Goal: Information Seeking & Learning: Learn about a topic

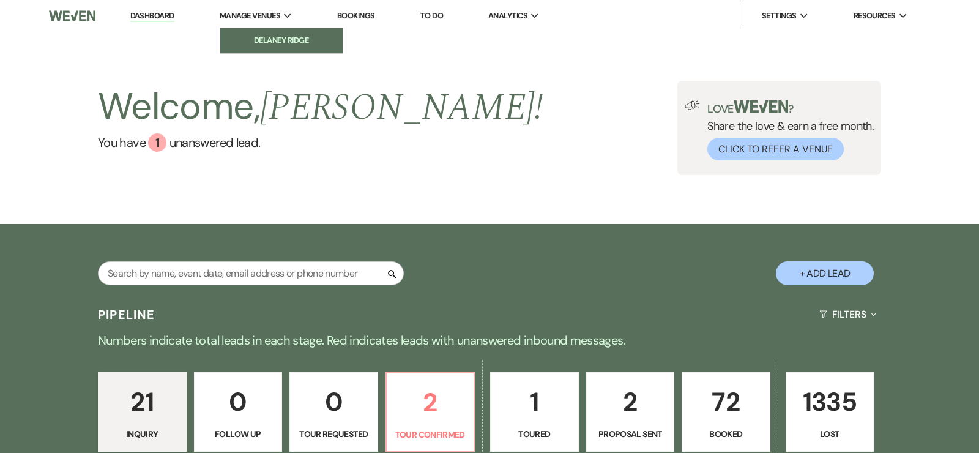
click at [280, 49] on link "Delaney Ridge" at bounding box center [281, 40] width 122 height 24
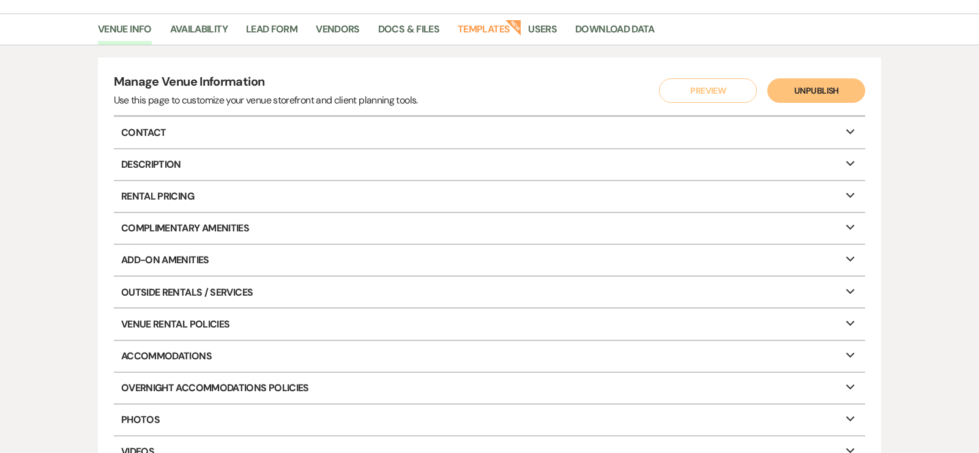
scroll to position [87, 0]
click at [416, 42] on link "Docs & Files" at bounding box center [408, 33] width 61 height 23
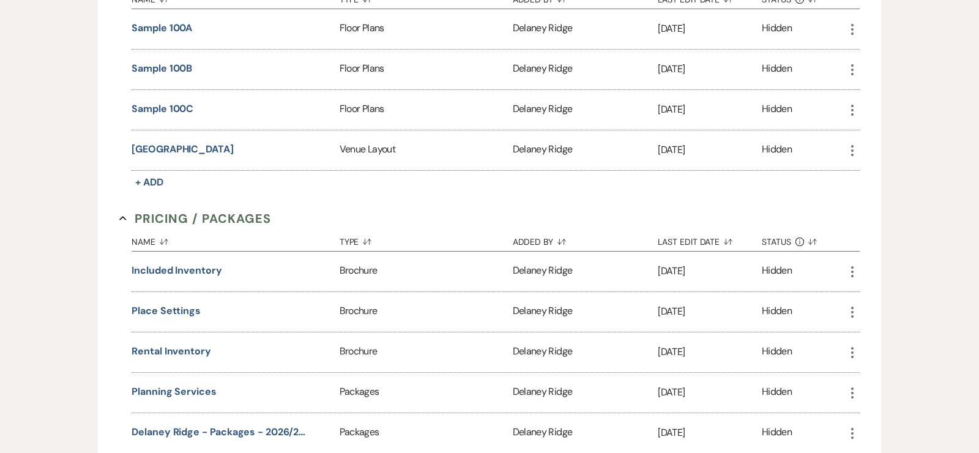
scroll to position [922, 0]
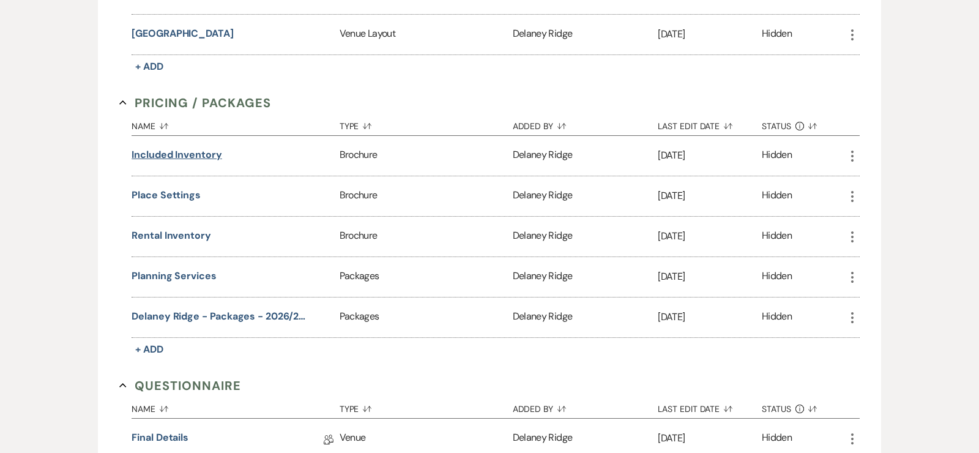
click at [214, 149] on button "Included Inventory" at bounding box center [177, 155] width 91 height 15
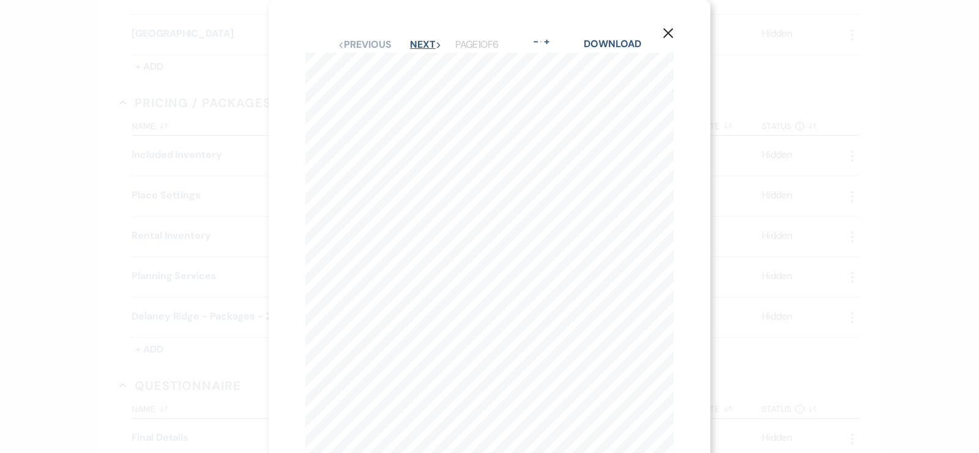
click at [422, 44] on button "Next Next" at bounding box center [426, 45] width 32 height 10
click at [371, 47] on button "Previous Previous" at bounding box center [363, 45] width 53 height 10
click at [552, 45] on button "+" at bounding box center [547, 42] width 10 height 10
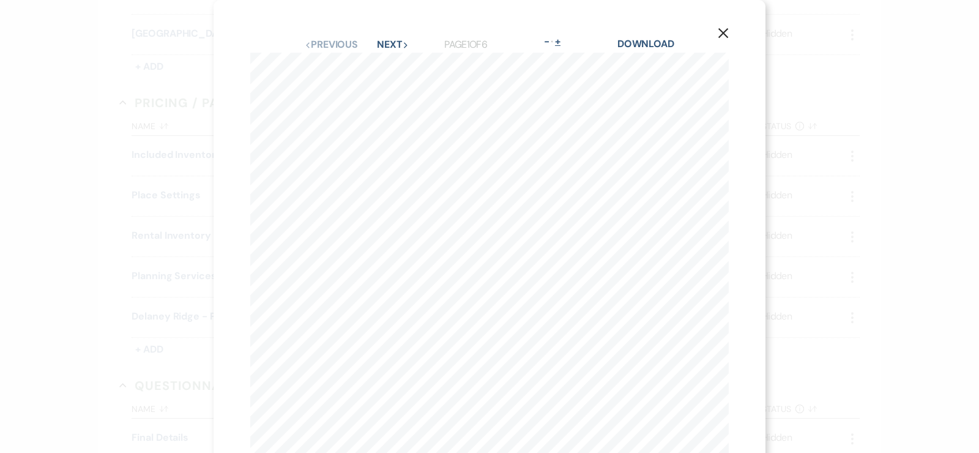
click at [552, 45] on button "-" at bounding box center [547, 42] width 10 height 10
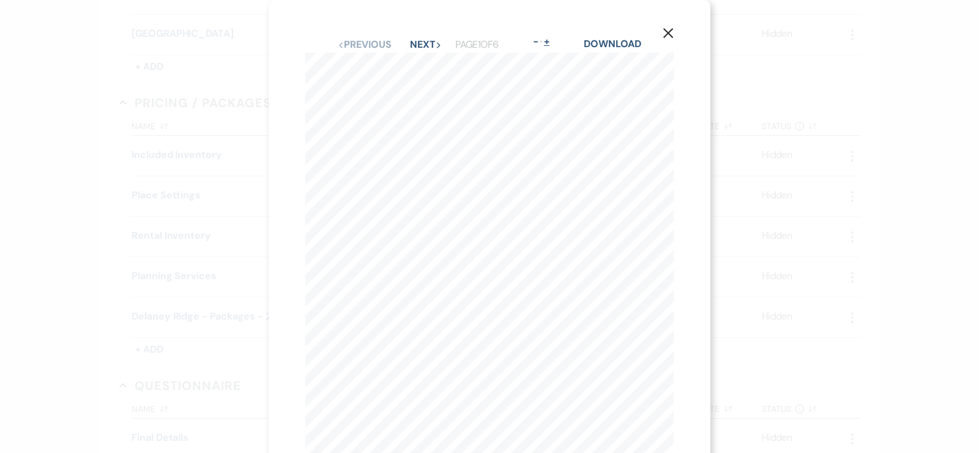
click at [552, 40] on button "+" at bounding box center [547, 42] width 10 height 10
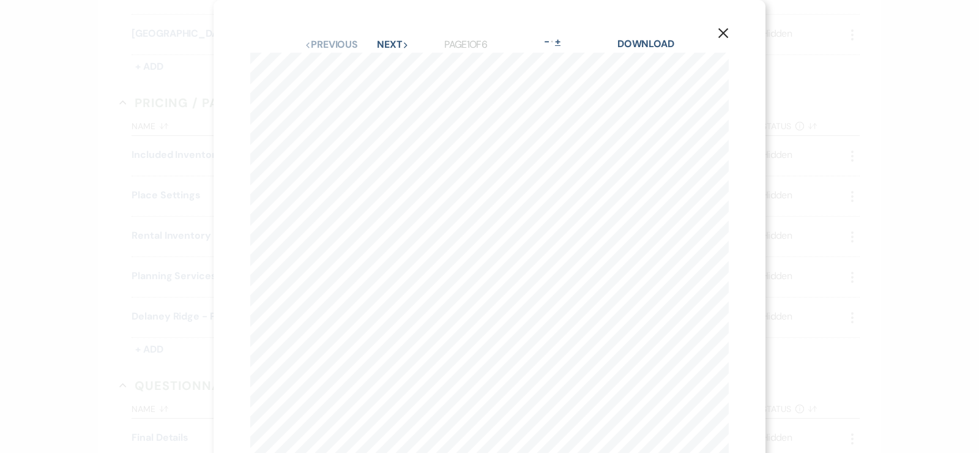
click at [552, 40] on button "-" at bounding box center [547, 42] width 10 height 10
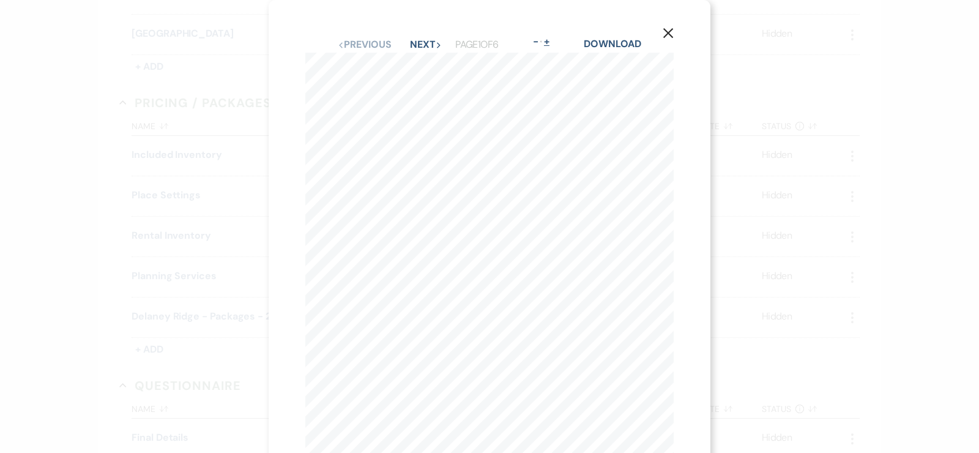
click at [552, 40] on button "+" at bounding box center [547, 42] width 10 height 10
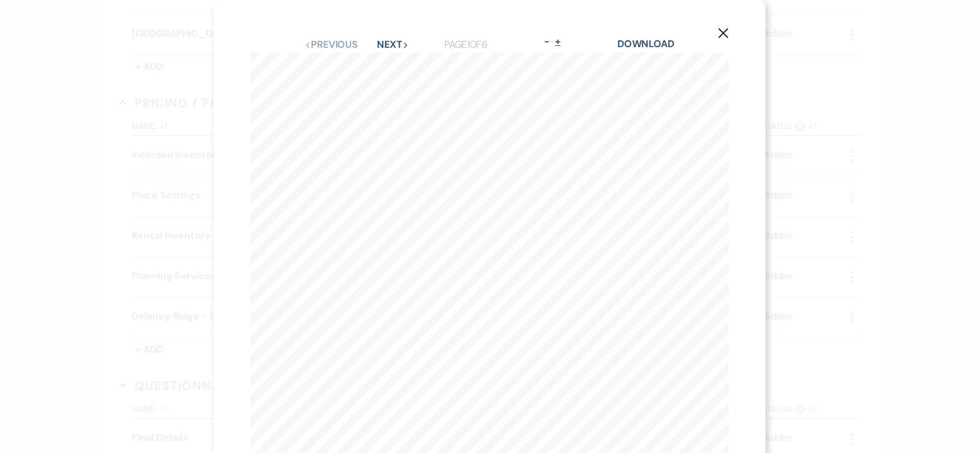
click at [561, 42] on button "+" at bounding box center [558, 42] width 10 height 10
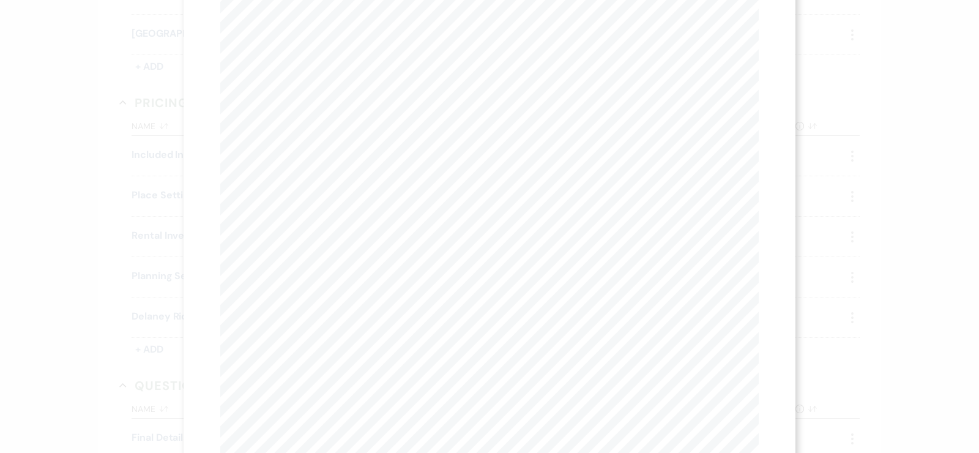
scroll to position [0, 0]
click at [378, 40] on button "Next Next" at bounding box center [375, 45] width 32 height 10
click at [379, 48] on button "Next Next" at bounding box center [375, 45] width 32 height 10
click at [366, 40] on button "Next Next" at bounding box center [375, 45] width 32 height 10
click at [383, 48] on button "Next Next" at bounding box center [375, 45] width 32 height 10
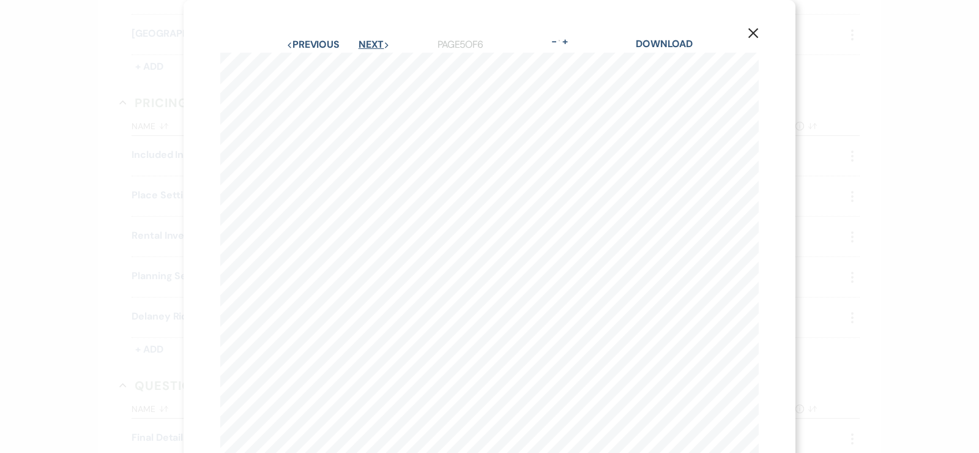
click at [362, 40] on button "Next Next" at bounding box center [375, 45] width 32 height 10
click at [759, 40] on button "X" at bounding box center [753, 32] width 18 height 21
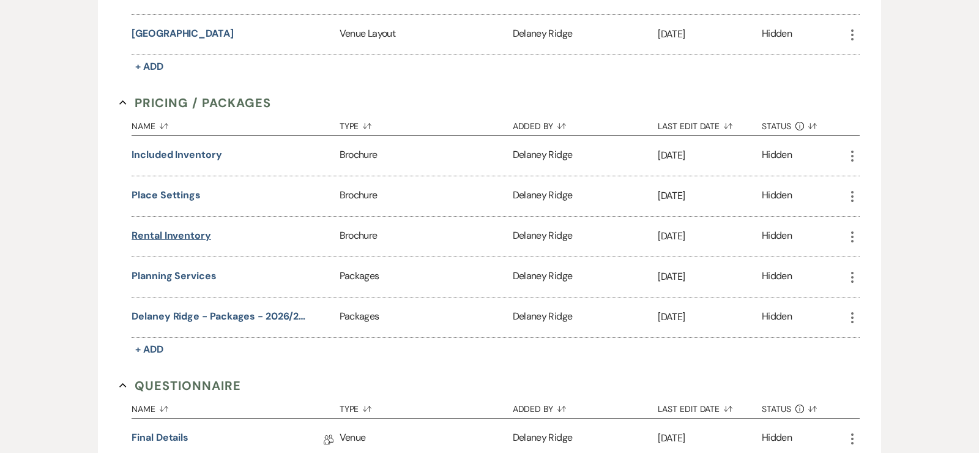
click at [195, 230] on button "Rental Inventory" at bounding box center [172, 235] width 80 height 15
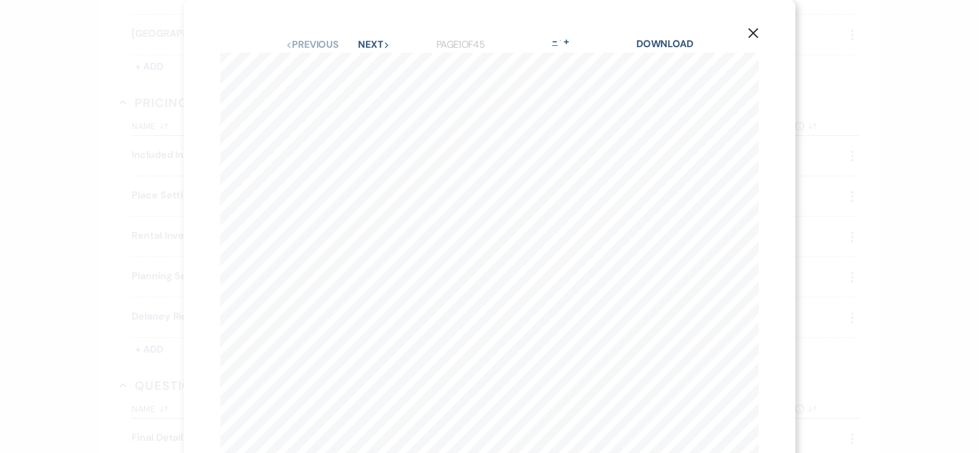
click at [555, 40] on button "-" at bounding box center [555, 42] width 10 height 10
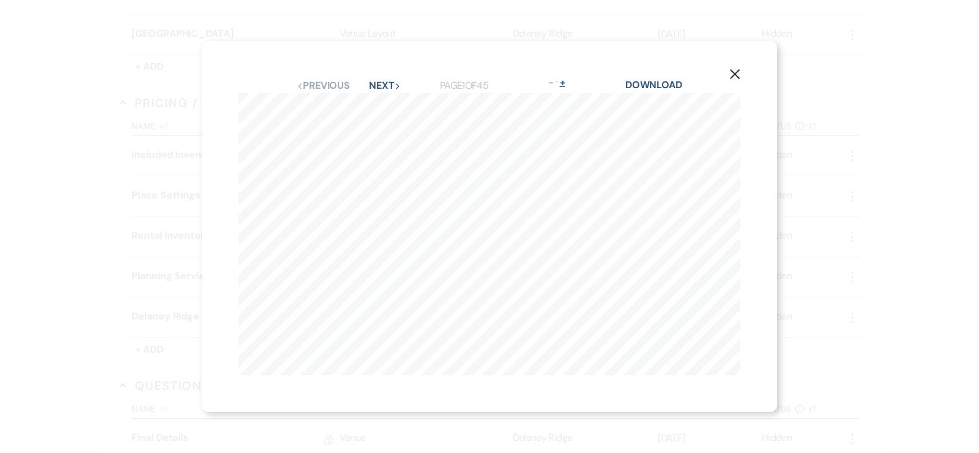
click at [567, 85] on button "+" at bounding box center [563, 83] width 10 height 10
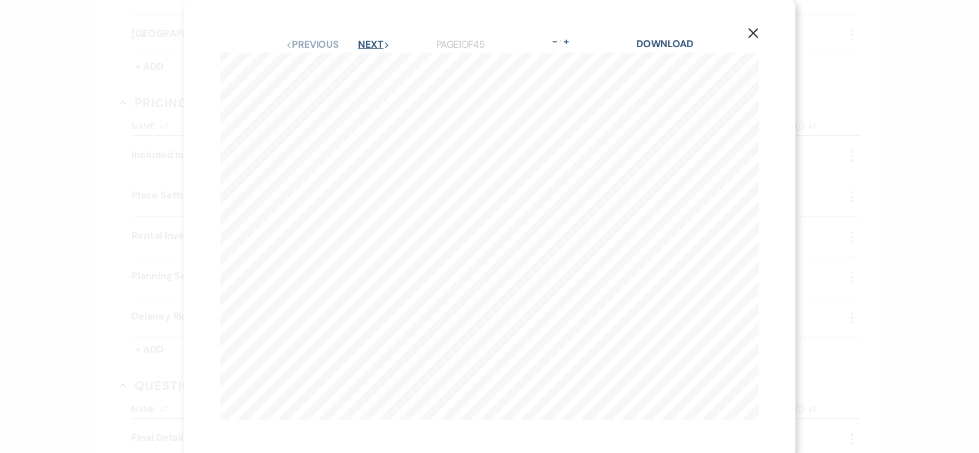
click at [376, 47] on button "Next Next" at bounding box center [374, 45] width 32 height 10
click at [376, 47] on button "Next Next" at bounding box center [373, 45] width 32 height 10
click at [372, 46] on button "Next Next" at bounding box center [373, 45] width 32 height 10
click at [371, 45] on button "Next Next" at bounding box center [373, 45] width 32 height 10
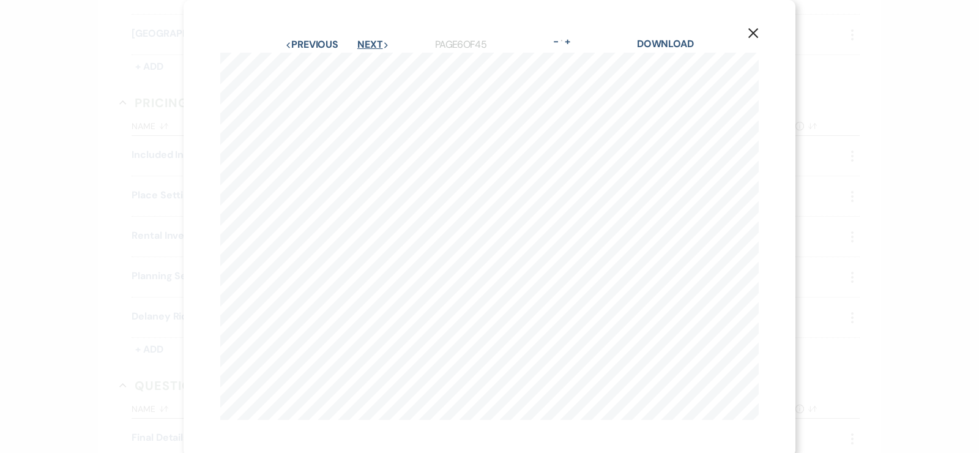
click at [369, 45] on button "Next Next" at bounding box center [373, 45] width 32 height 10
click at [366, 45] on button "Next Next" at bounding box center [373, 45] width 32 height 10
click at [364, 45] on button "Next Next" at bounding box center [373, 45] width 32 height 10
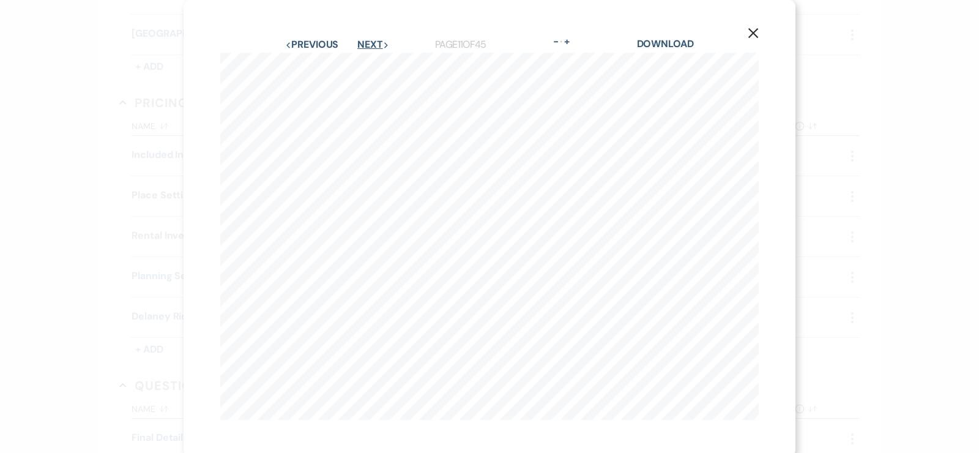
click at [363, 45] on button "Next Next" at bounding box center [373, 45] width 32 height 10
click at [362, 46] on button "Next Next" at bounding box center [373, 45] width 32 height 10
click at [360, 46] on button "Next Next" at bounding box center [373, 45] width 32 height 10
click at [357, 46] on div "Previous Previous Next Next" at bounding box center [327, 45] width 85 height 10
click at [367, 43] on button "Next Next" at bounding box center [373, 45] width 32 height 10
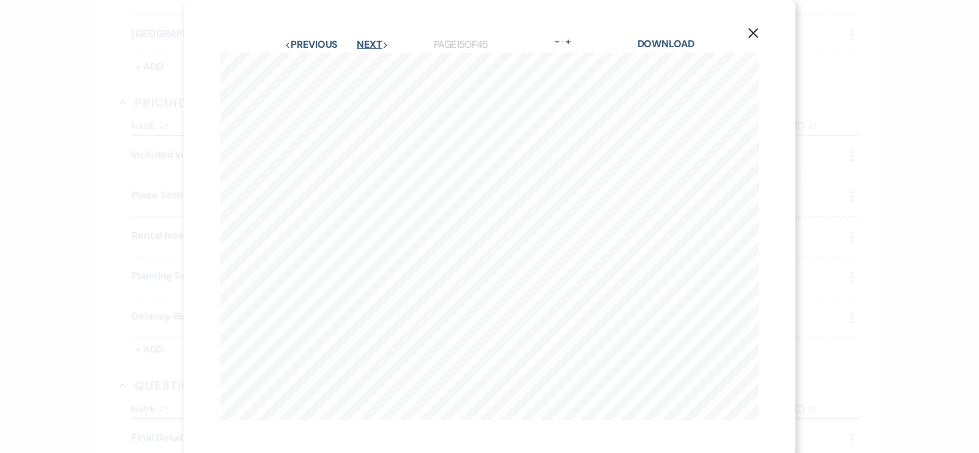
click at [367, 43] on button "Next Next" at bounding box center [373, 45] width 32 height 10
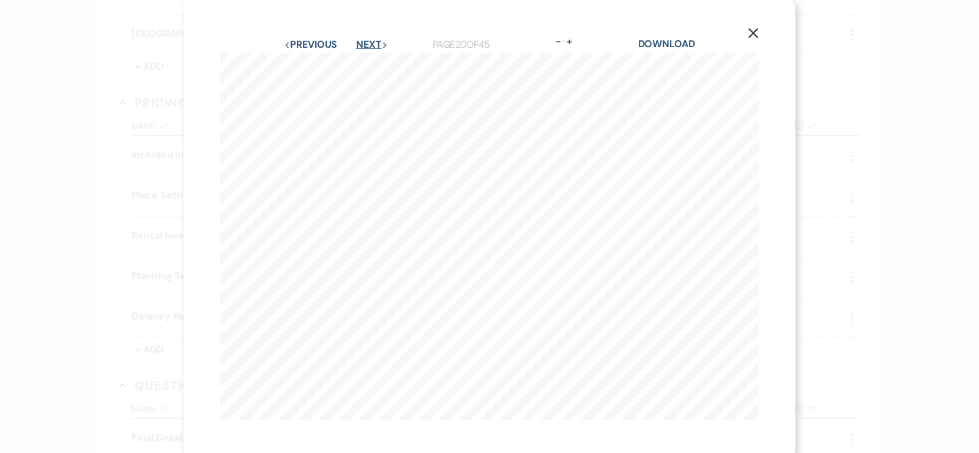
click at [366, 43] on button "Next Next" at bounding box center [372, 45] width 32 height 10
click at [366, 43] on button "Next Next" at bounding box center [373, 45] width 32 height 10
click at [366, 43] on button "Next Next" at bounding box center [372, 45] width 32 height 10
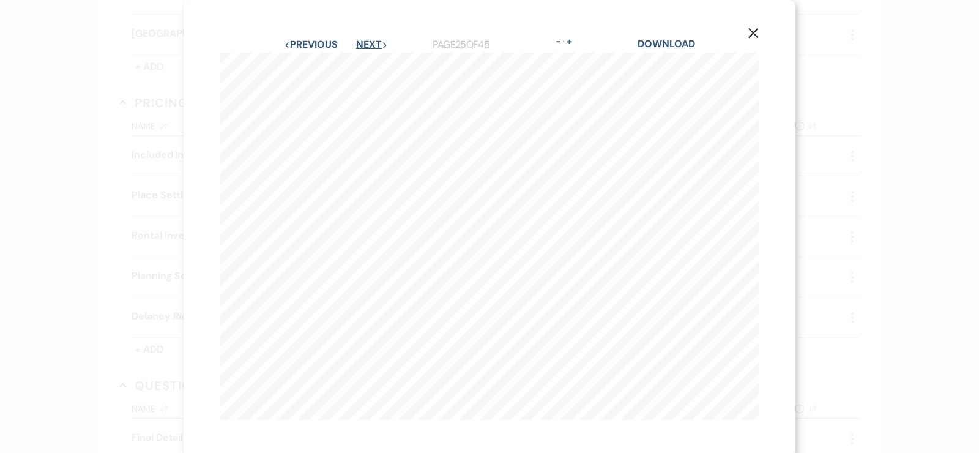
click at [366, 43] on button "Next Next" at bounding box center [372, 45] width 32 height 10
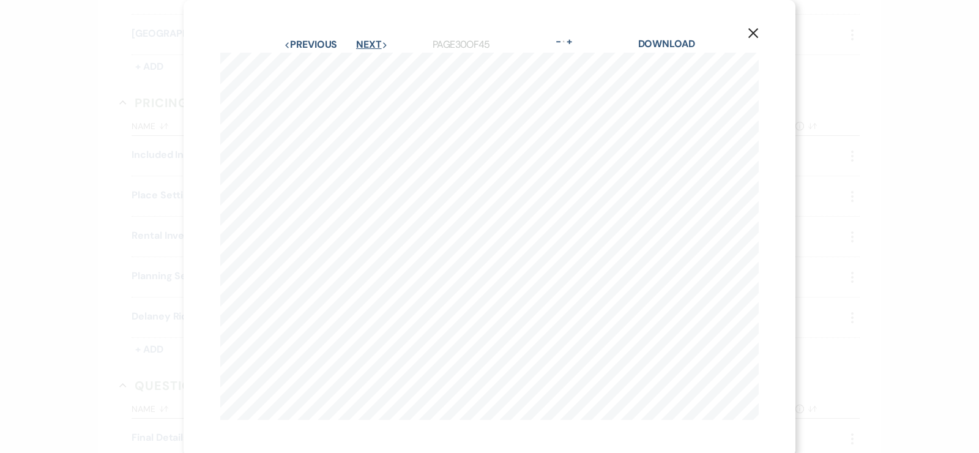
click at [366, 43] on button "Next Next" at bounding box center [372, 45] width 32 height 10
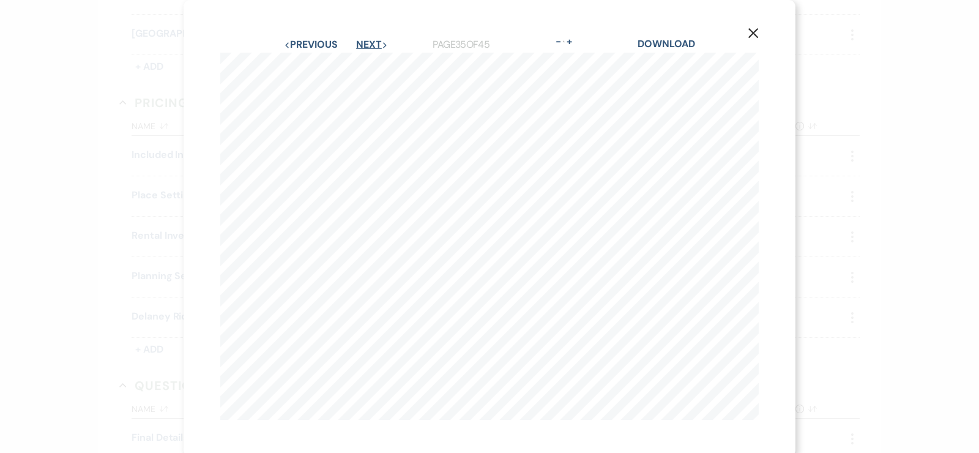
click at [366, 43] on button "Next Next" at bounding box center [372, 45] width 32 height 10
click at [365, 43] on button "Next Next" at bounding box center [372, 45] width 32 height 10
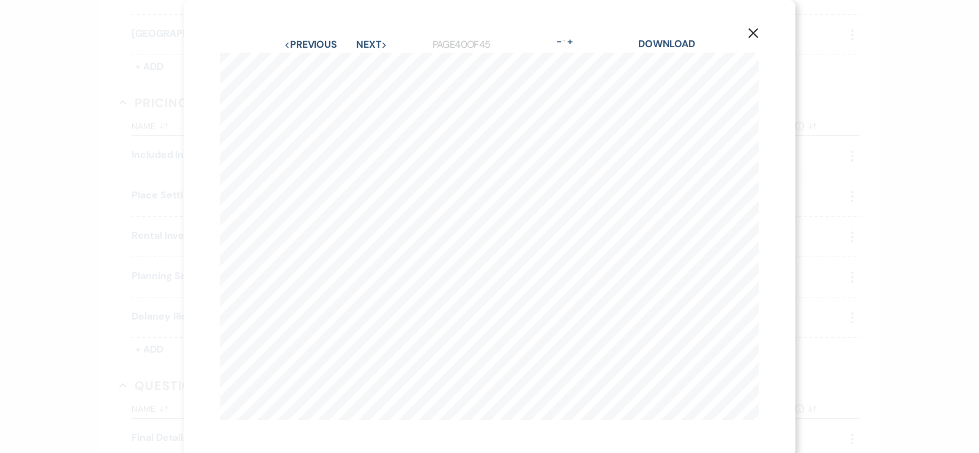
click at [750, 34] on icon "X" at bounding box center [753, 33] width 11 height 11
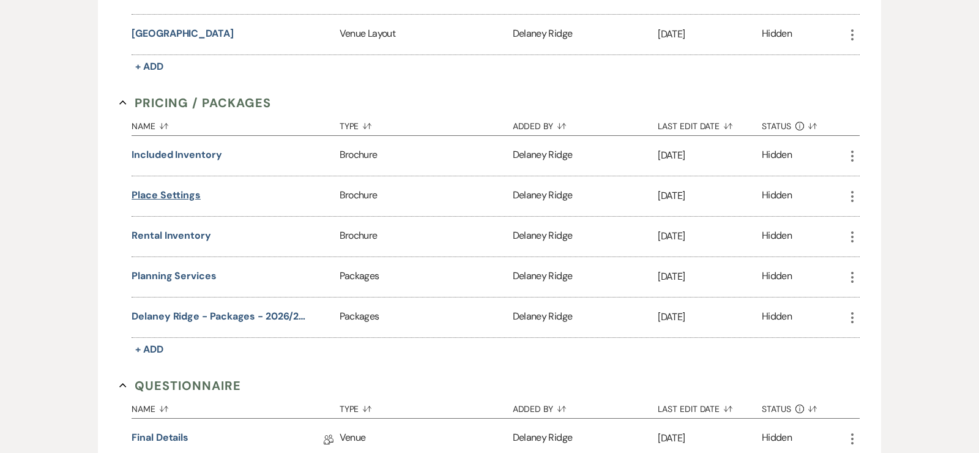
click at [168, 188] on button "Place Settings" at bounding box center [166, 195] width 69 height 15
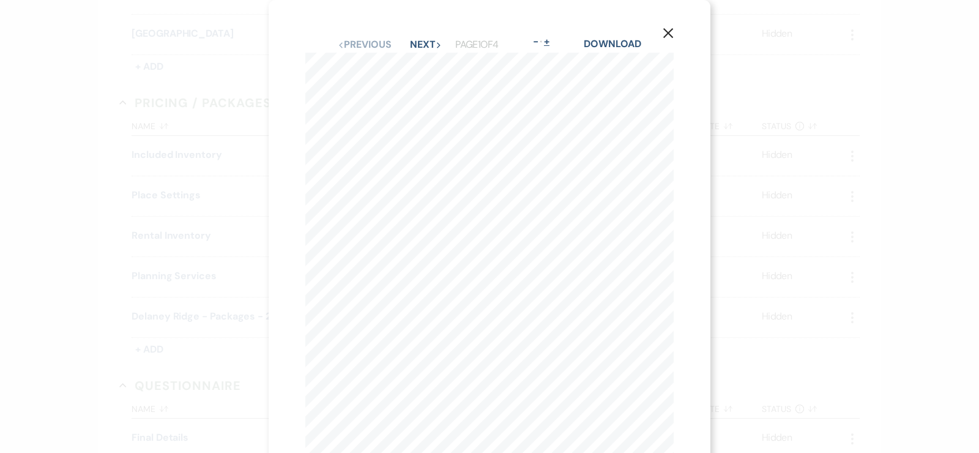
click at [552, 45] on button "+" at bounding box center [547, 42] width 10 height 10
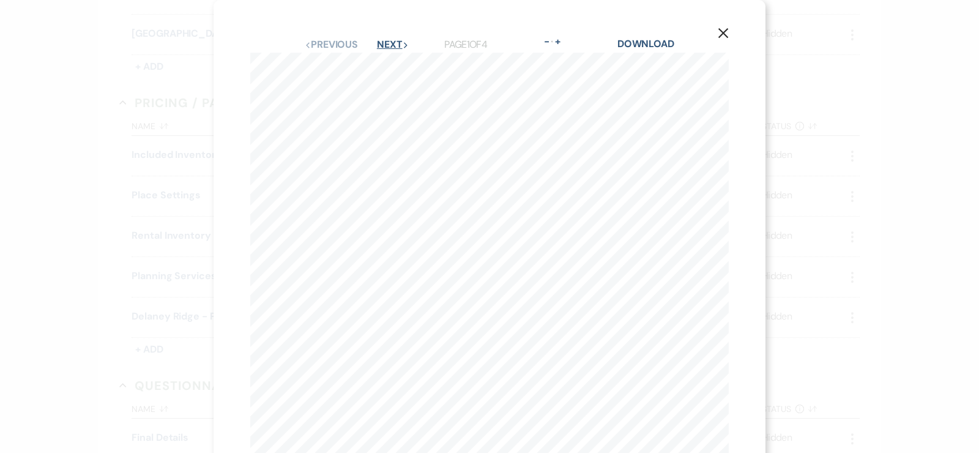
click at [399, 42] on button "Next Next" at bounding box center [393, 45] width 32 height 10
click at [392, 40] on button "Next Next" at bounding box center [392, 45] width 32 height 10
click at [725, 42] on button "X" at bounding box center [723, 32] width 18 height 21
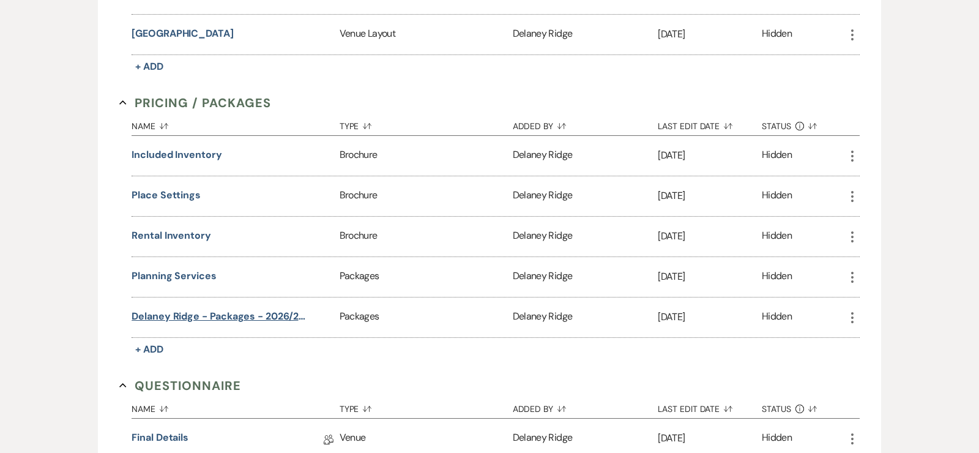
click at [225, 309] on button "Delaney Ridge - Packages - 2026/2027" at bounding box center [219, 316] width 174 height 15
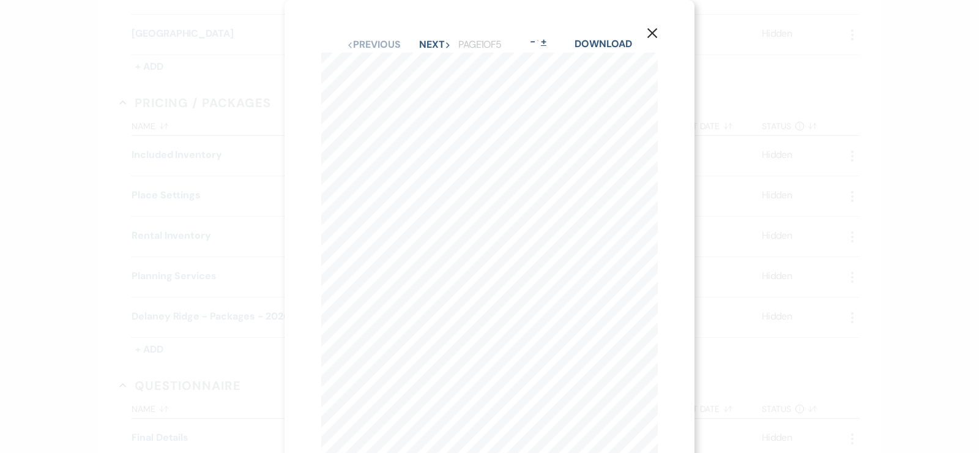
click at [548, 42] on button "+" at bounding box center [544, 42] width 10 height 10
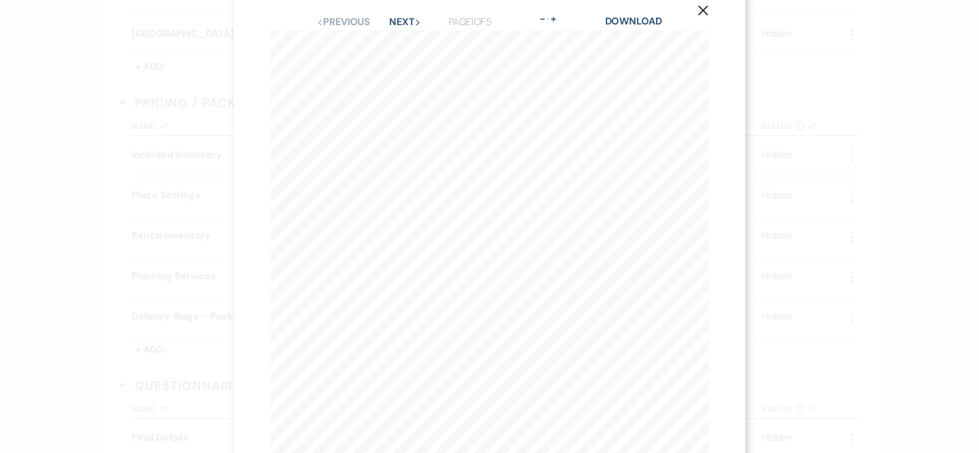
scroll to position [22, 0]
click at [413, 18] on button "Next Next" at bounding box center [405, 23] width 32 height 10
click at [408, 14] on button "Next Next" at bounding box center [405, 19] width 32 height 10
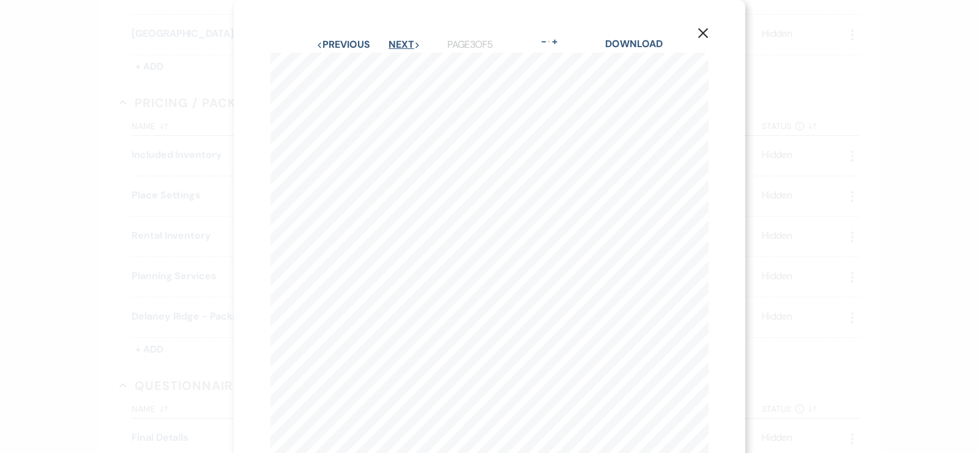
click at [392, 40] on button "Next Next" at bounding box center [405, 45] width 32 height 10
click at [414, 40] on button "Next Next" at bounding box center [405, 45] width 32 height 10
click at [697, 36] on button "X" at bounding box center [703, 32] width 18 height 21
